Goal: Information Seeking & Learning: Learn about a topic

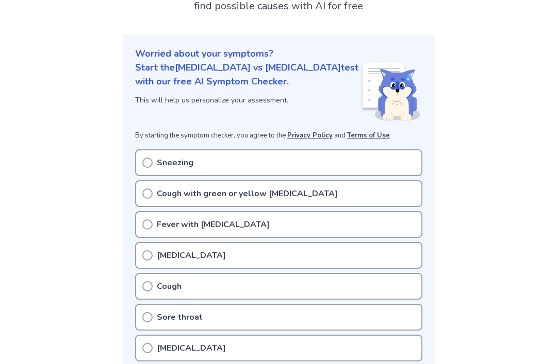
scroll to position [112, 0]
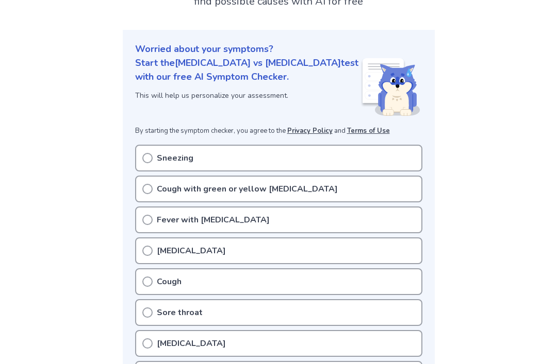
click at [138, 145] on div "Sneezing" at bounding box center [278, 158] width 287 height 27
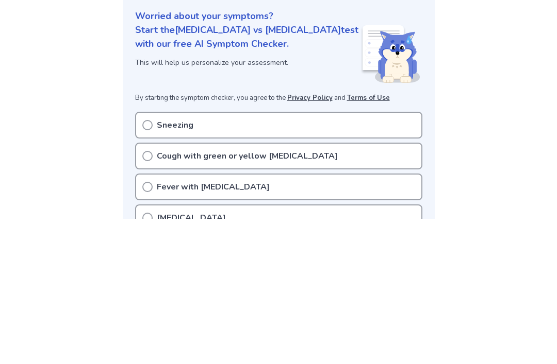
click at [153, 257] on div "Sneezing" at bounding box center [278, 270] width 287 height 27
